Goal: Information Seeking & Learning: Learn about a topic

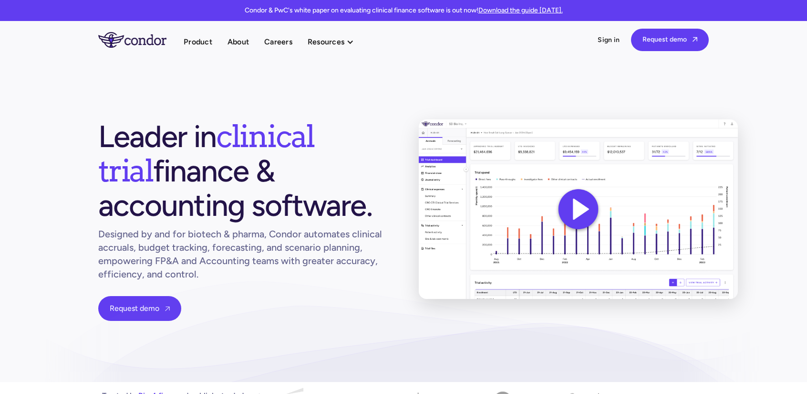
scroll to position [1, 0]
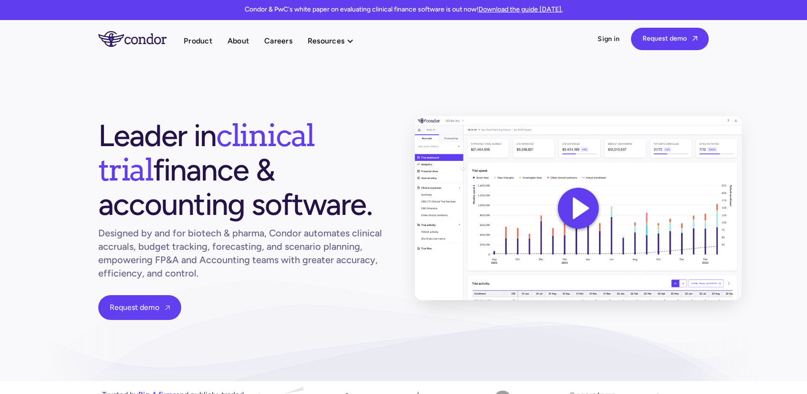
click at [587, 205] on img at bounding box center [578, 208] width 327 height 184
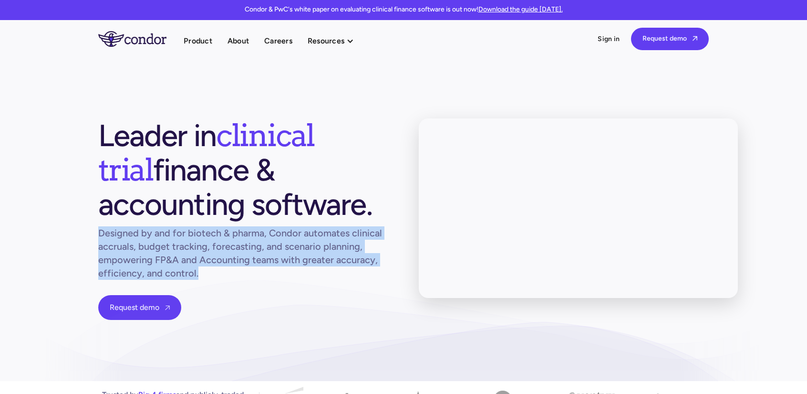
drag, startPoint x: 98, startPoint y: 232, endPoint x: 322, endPoint y: 274, distance: 227.2
click at [322, 274] on h1 "Designed by and for biotech & pharma, Condor automates clinical accruals, budge…" at bounding box center [243, 252] width 290 height 53
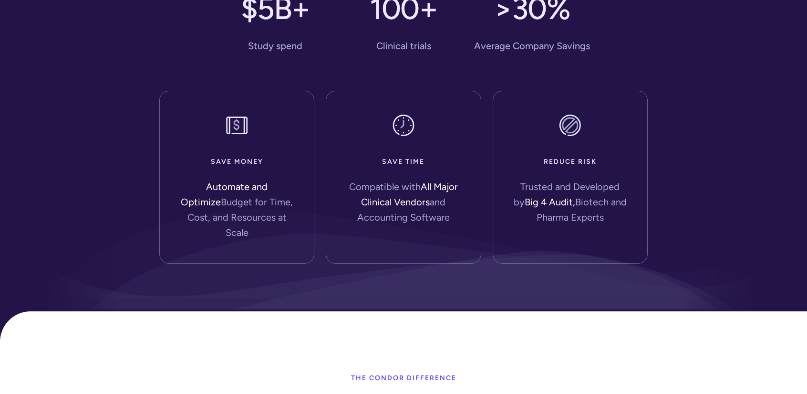
scroll to position [632, 0]
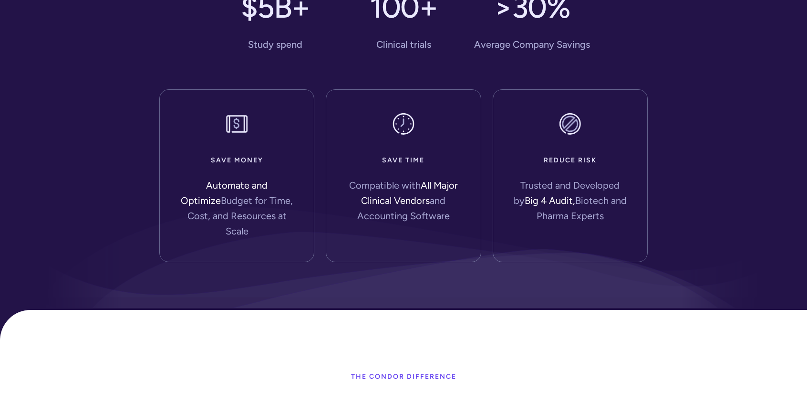
drag, startPoint x: 387, startPoint y: 278, endPoint x: 404, endPoint y: 322, distance: 47.6
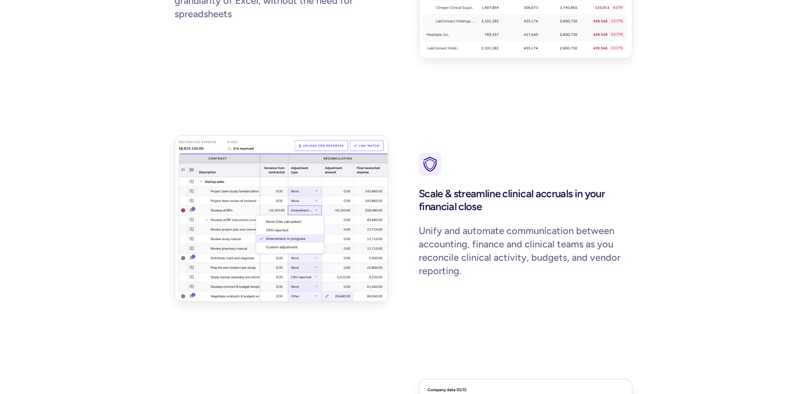
scroll to position [1251, 0]
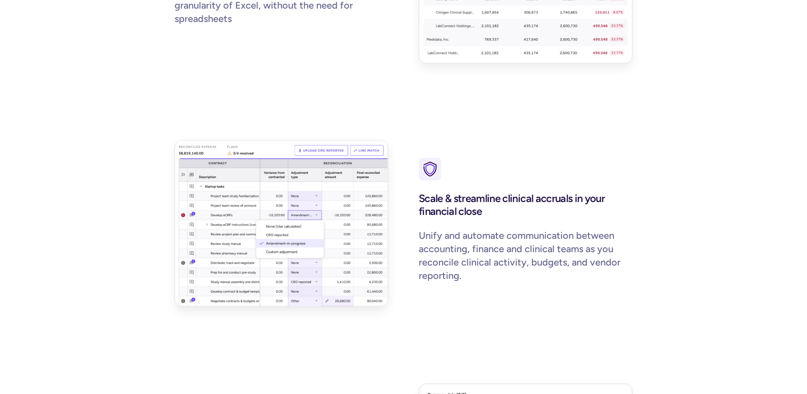
click at [404, 322] on div "Real-time intelligence for FP&A teams Evaluate multiple study scenarios with th…" at bounding box center [404, 223] width 458 height 654
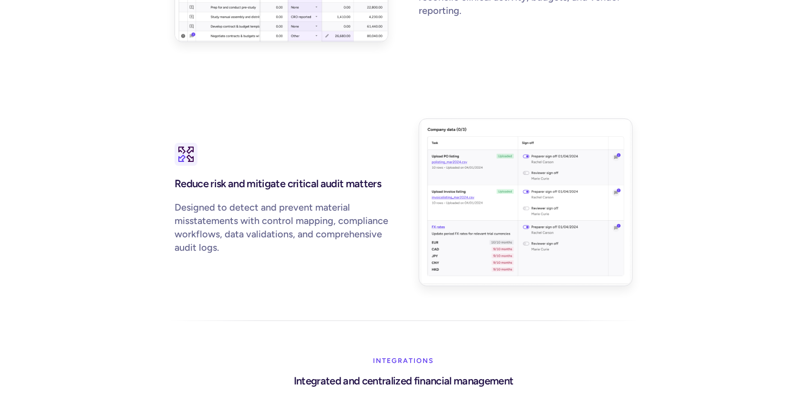
scroll to position [1517, 0]
click at [410, 195] on div "Reduce risk and mitigate critical audit matters Designed to detect and prevent …" at bounding box center [404, 200] width 458 height 167
click at [414, 188] on div "Reduce risk and mitigate critical audit matters Designed to detect and prevent …" at bounding box center [404, 200] width 458 height 167
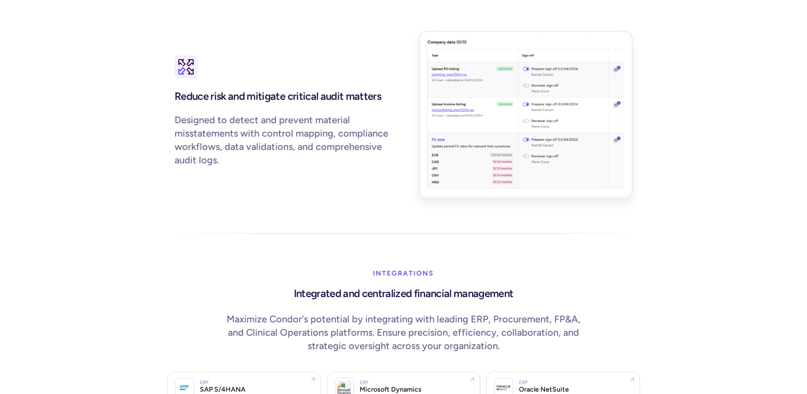
scroll to position [1468, 0]
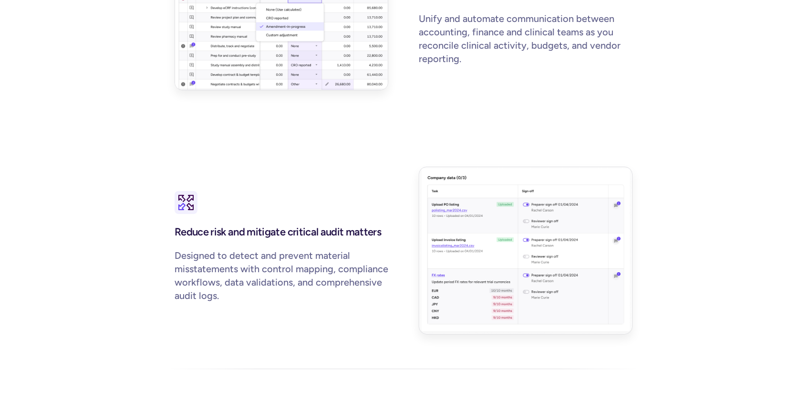
click at [409, 167] on div "Reduce risk and mitigate critical audit matters Designed to detect and prevent …" at bounding box center [404, 250] width 458 height 167
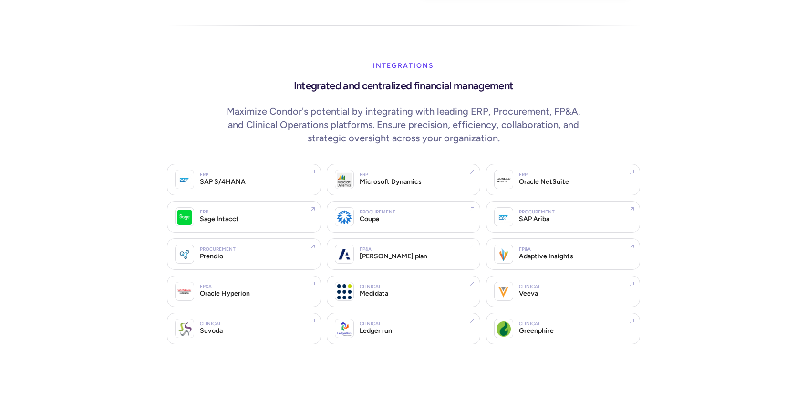
scroll to position [1812, 0]
